Goal: Information Seeking & Learning: Learn about a topic

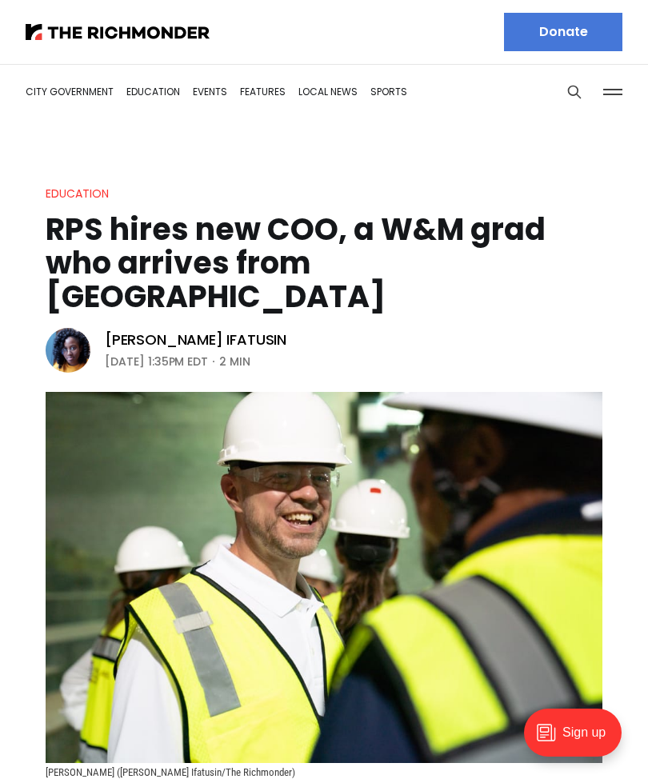
click at [48, 24] on img at bounding box center [118, 32] width 184 height 16
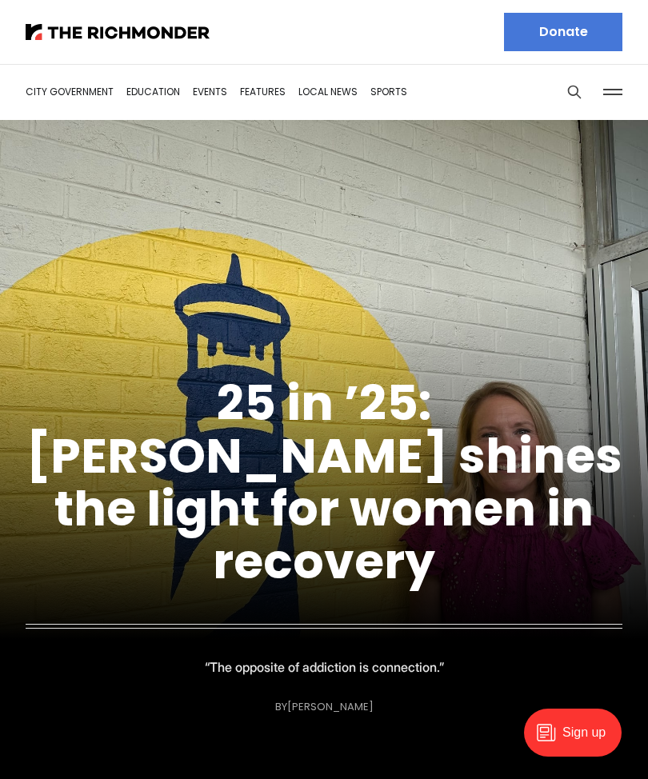
click at [53, 24] on img at bounding box center [118, 32] width 184 height 16
click at [150, 94] on link "Education" at bounding box center [153, 92] width 54 height 14
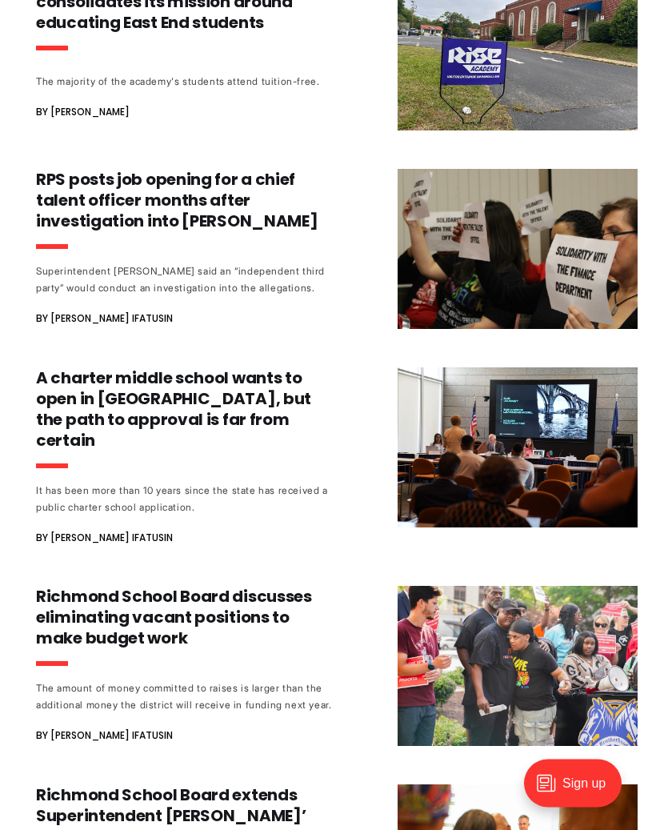
scroll to position [4551, 0]
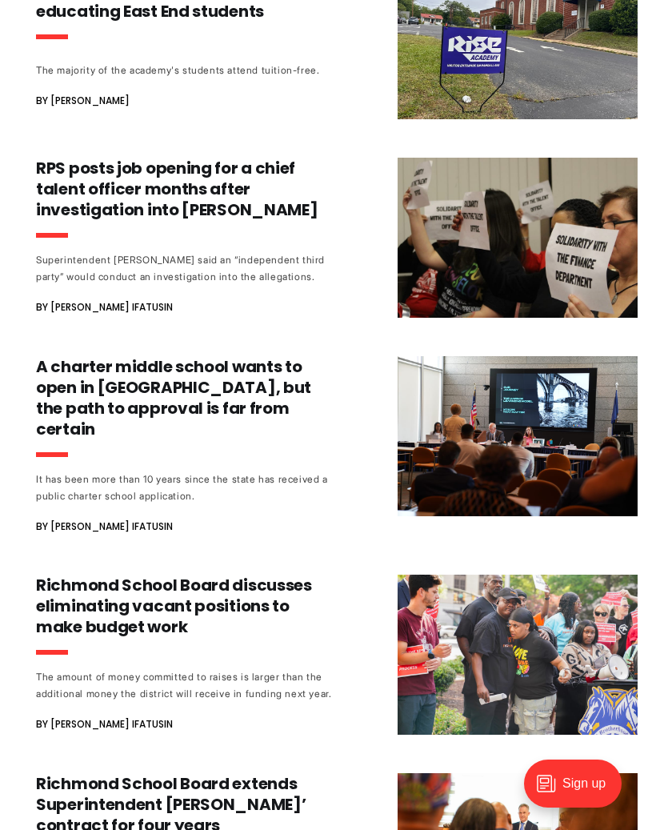
click at [276, 574] on h3 "Richmond School Board discusses eliminating vacant positions to make budget work" at bounding box center [185, 605] width 298 height 62
